Goal: Information Seeking & Learning: Find specific fact

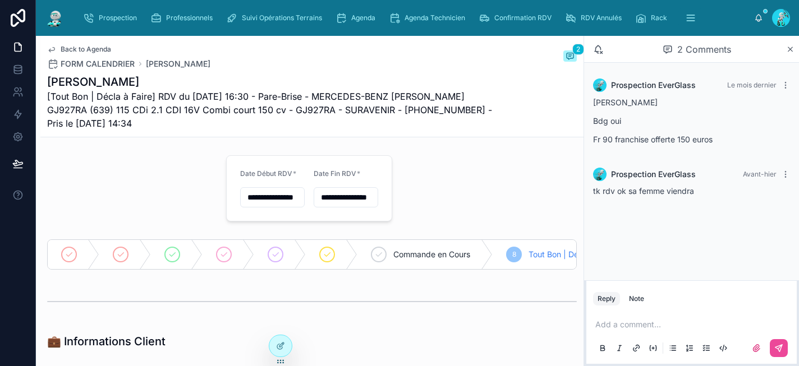
scroll to position [448, 0]
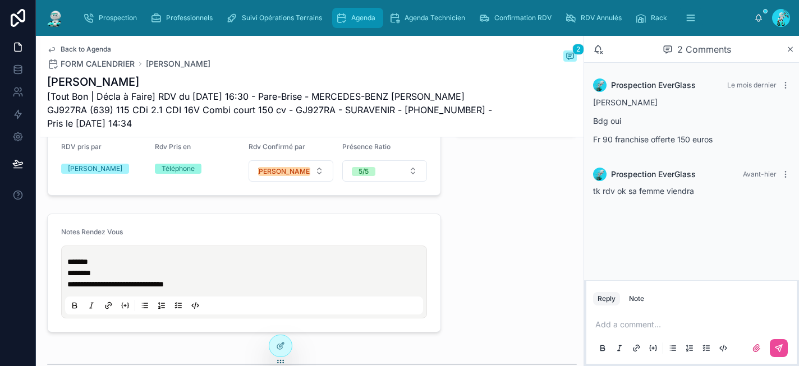
click at [352, 16] on span "Agenda" at bounding box center [363, 17] width 24 height 9
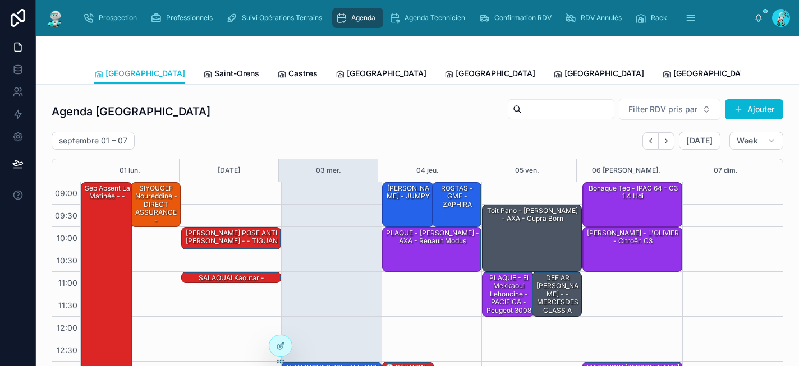
scroll to position [185, 0]
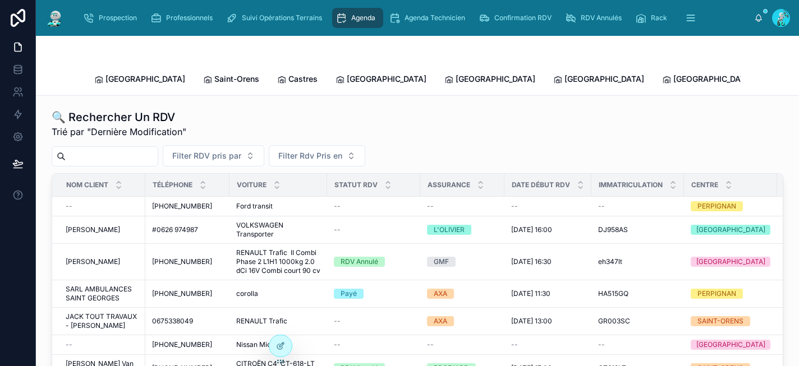
click at [113, 149] on input "text" at bounding box center [112, 157] width 92 height 16
paste input "*******"
type input "*******"
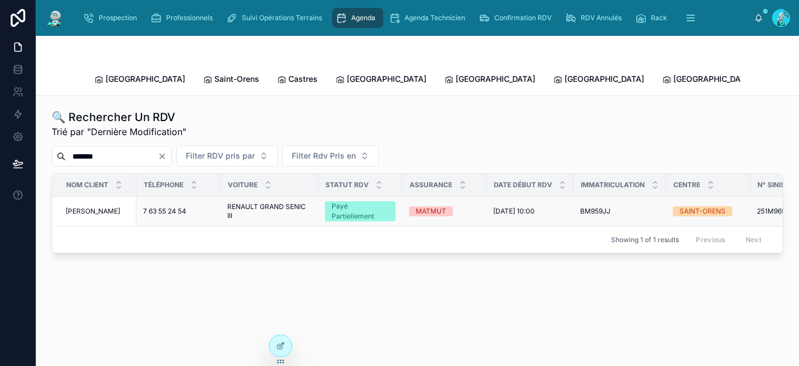
click at [470, 206] on div "MATMUT" at bounding box center [444, 211] width 71 height 10
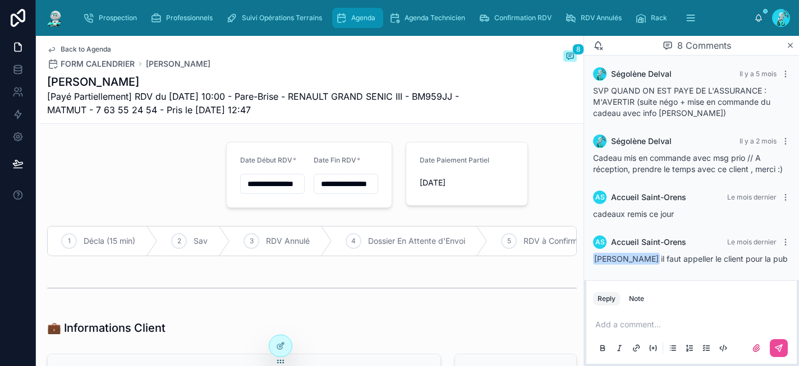
click at [351, 20] on span "Agenda" at bounding box center [363, 17] width 24 height 9
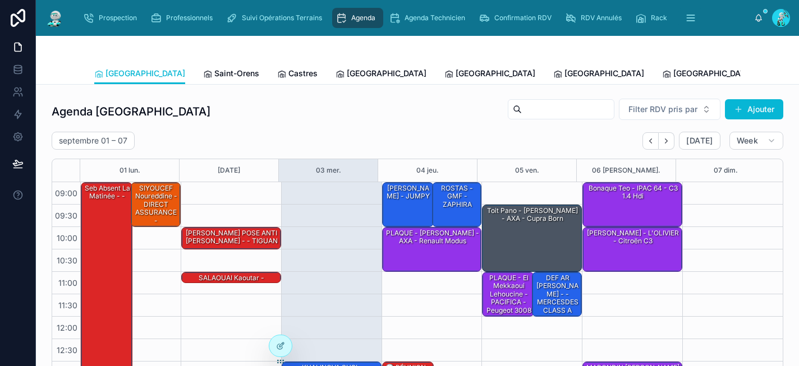
scroll to position [185, 0]
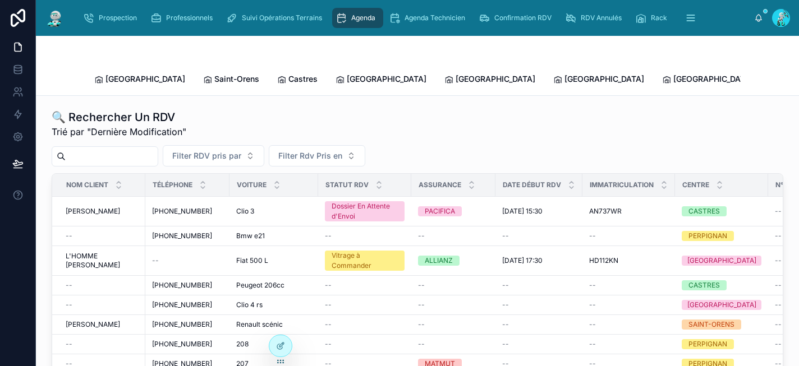
click at [108, 149] on input "text" at bounding box center [112, 157] width 92 height 16
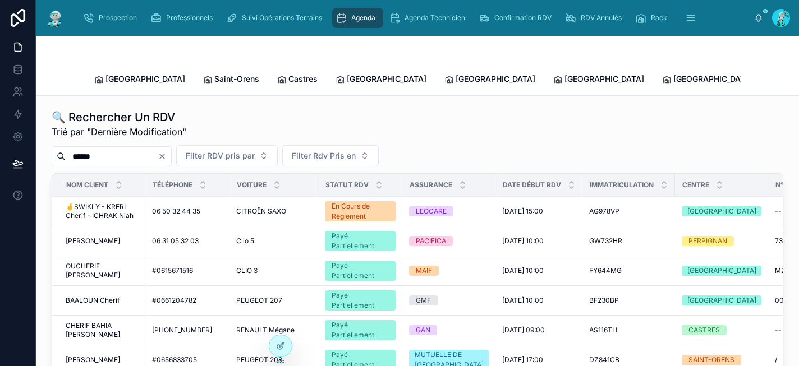
drag, startPoint x: 109, startPoint y: 140, endPoint x: 43, endPoint y: 137, distance: 66.2
click at [43, 137] on div "🔍 Rechercher Un RDV Trié par "Dernière Modification" ****** Filter RDV pris par…" at bounding box center [417, 325] width 763 height 459
paste input "*"
type input "*******"
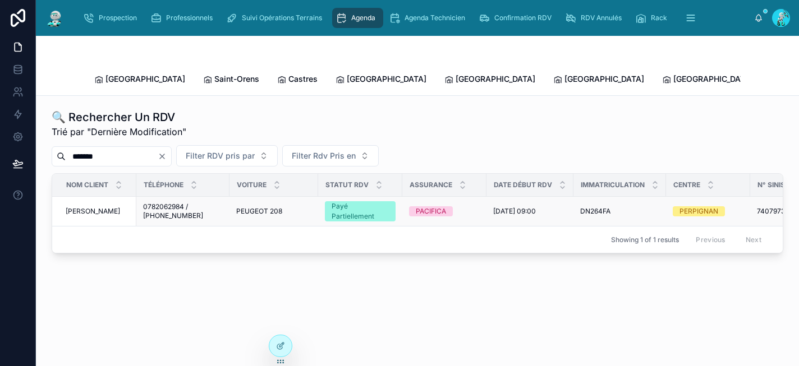
click at [179, 202] on span "0782062984 / [PHONE_NUMBER]" at bounding box center [183, 211] width 80 height 18
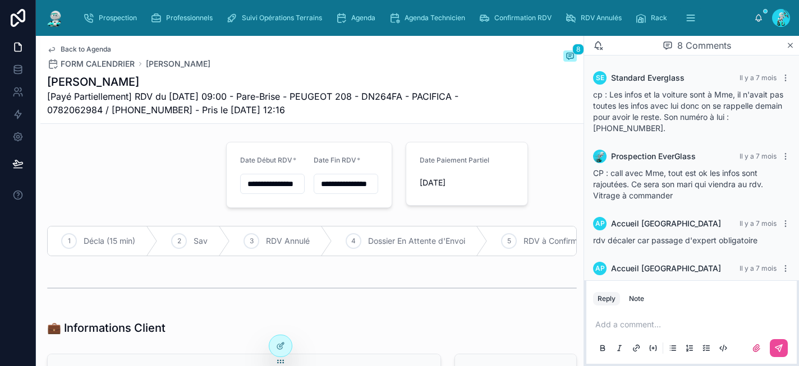
scroll to position [278, 0]
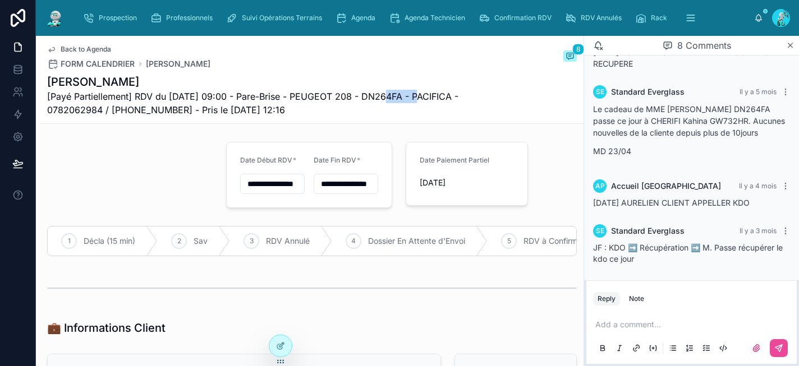
drag, startPoint x: 420, startPoint y: 96, endPoint x: 381, endPoint y: 95, distance: 38.2
click at [381, 95] on span "[Payé Partiellement] RDV du [DATE] 09:00 - Pare-Brise - PEUGEOT 208 - DN264FA -…" at bounding box center [269, 103] width 445 height 27
copy span "DN264FA"
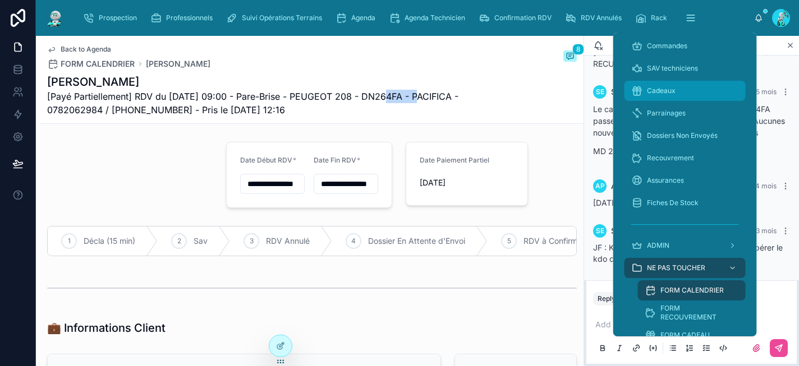
click at [666, 87] on span "Cadeaux" at bounding box center [661, 90] width 29 height 9
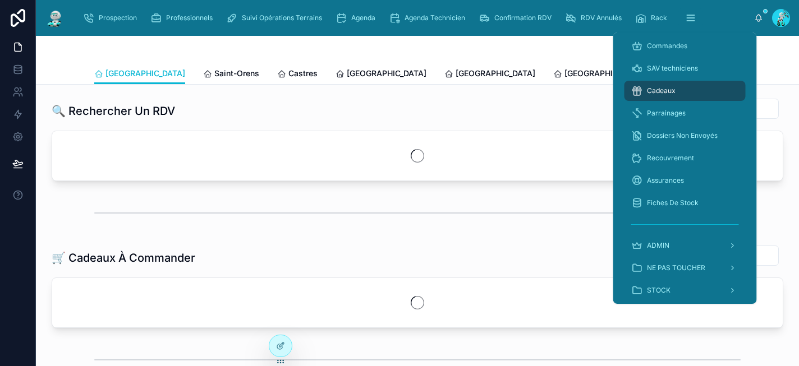
click at [539, 53] on div at bounding box center [417, 49] width 646 height 27
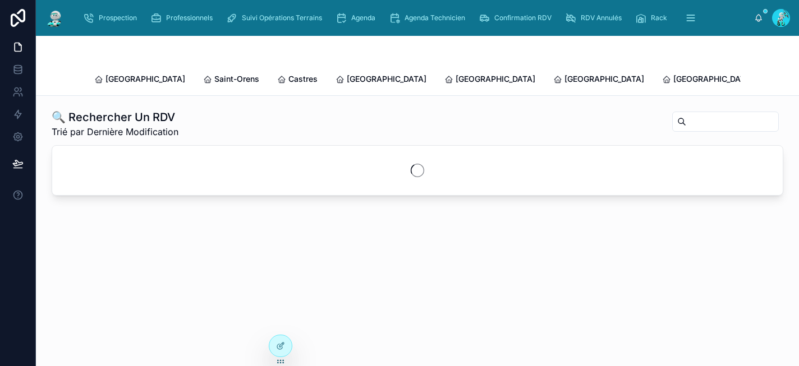
click at [686, 114] on input "text" at bounding box center [732, 122] width 92 height 16
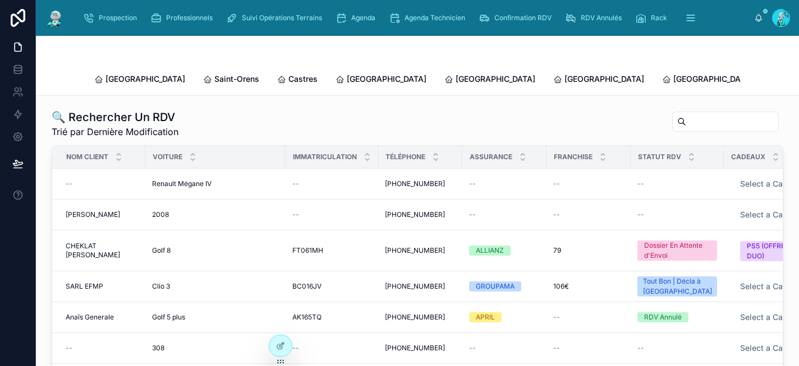
paste input "*******"
type input "*******"
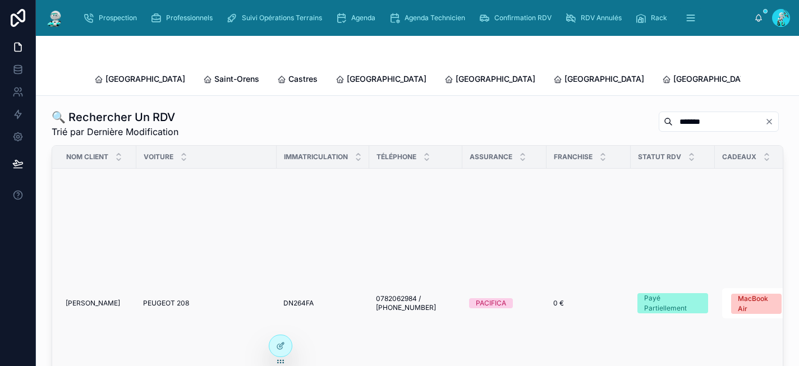
click at [404, 294] on span "0782062984 / [PHONE_NUMBER]" at bounding box center [416, 303] width 80 height 18
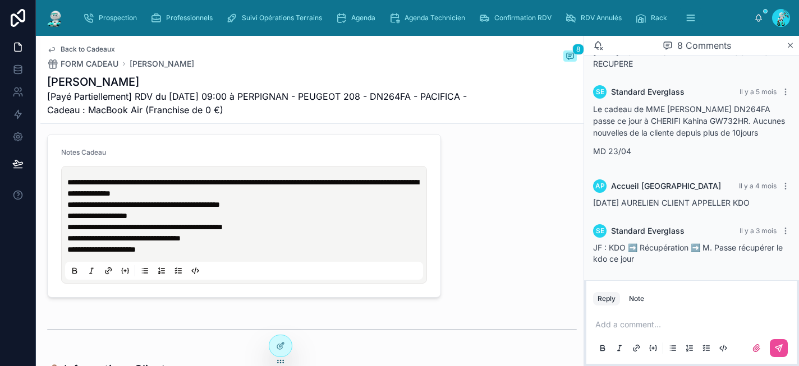
scroll to position [632, 0]
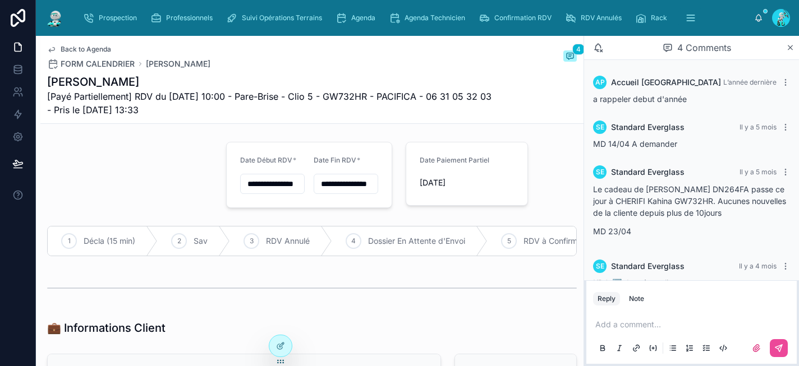
scroll to position [24, 0]
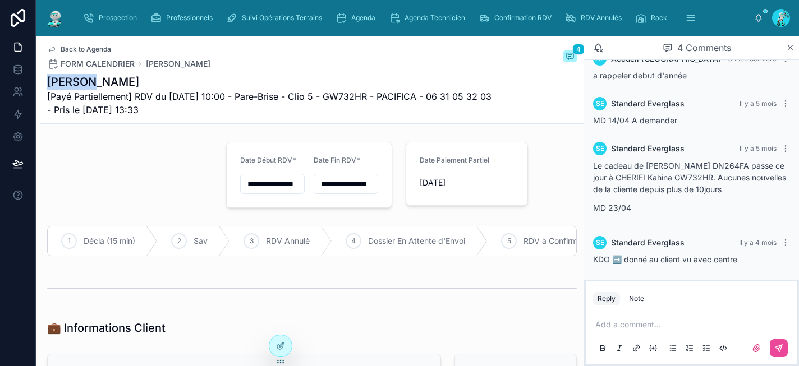
drag, startPoint x: 91, startPoint y: 82, endPoint x: 51, endPoint y: 82, distance: 39.8
click at [51, 82] on h1 "[PERSON_NAME]" at bounding box center [269, 82] width 445 height 16
copy h1 "CHERIFI"
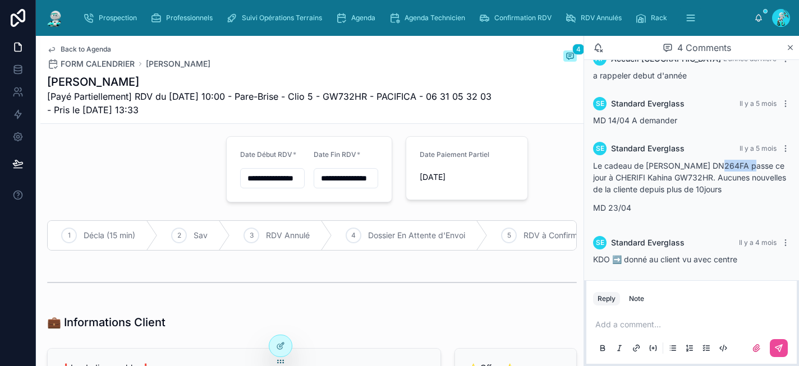
drag, startPoint x: 753, startPoint y: 164, endPoint x: 717, endPoint y: 164, distance: 35.3
click at [717, 164] on p "Le cadeau de MME [PERSON_NAME] DN264FA passe ce jour à CHERIFI Kahina GW732HR. …" at bounding box center [691, 177] width 197 height 35
copy p "DN264FA"
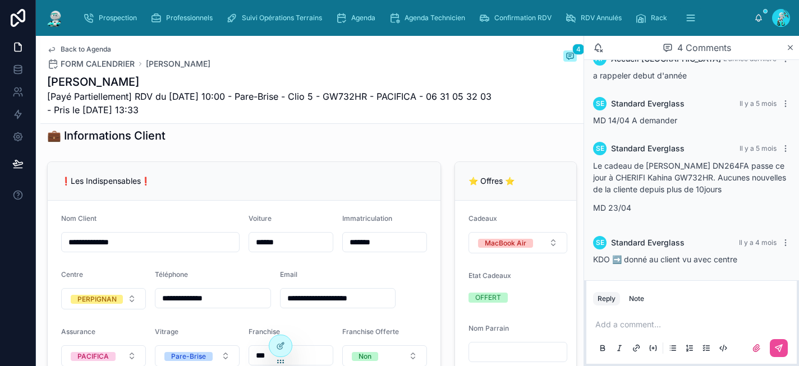
scroll to position [206, 0]
